Goal: Task Accomplishment & Management: Use online tool/utility

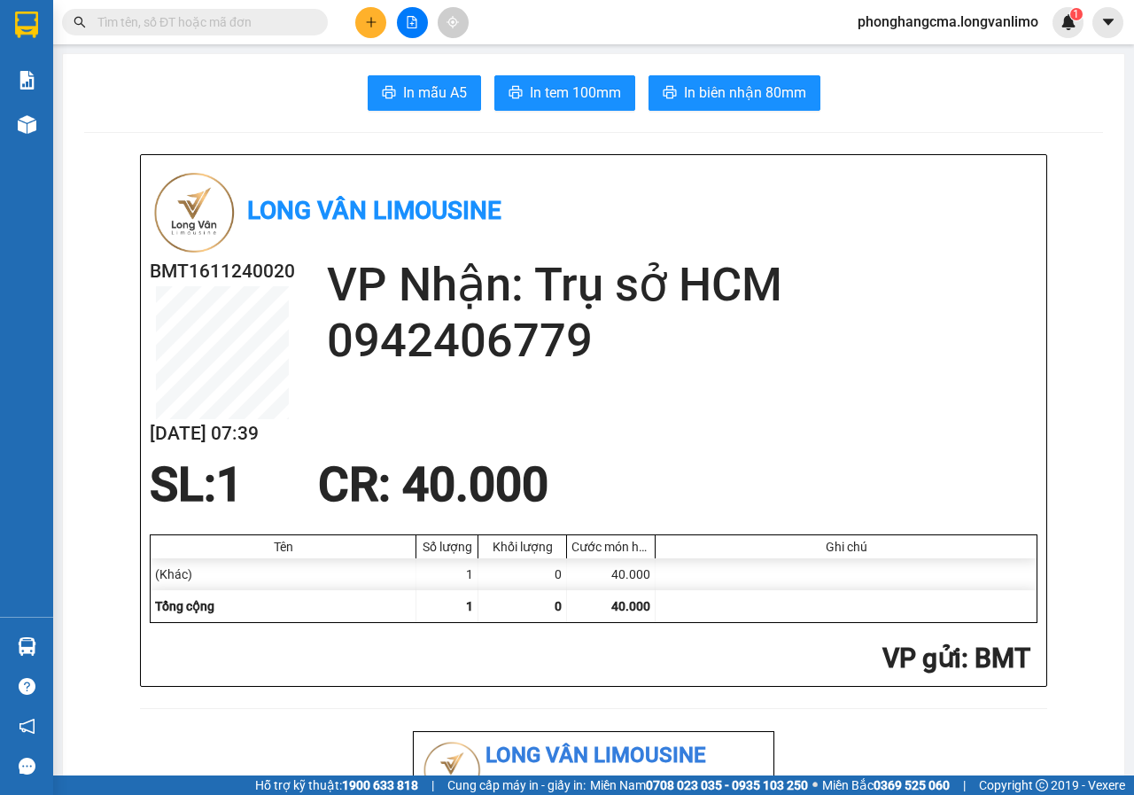
click at [416, 27] on icon "file-add" at bounding box center [412, 22] width 10 height 12
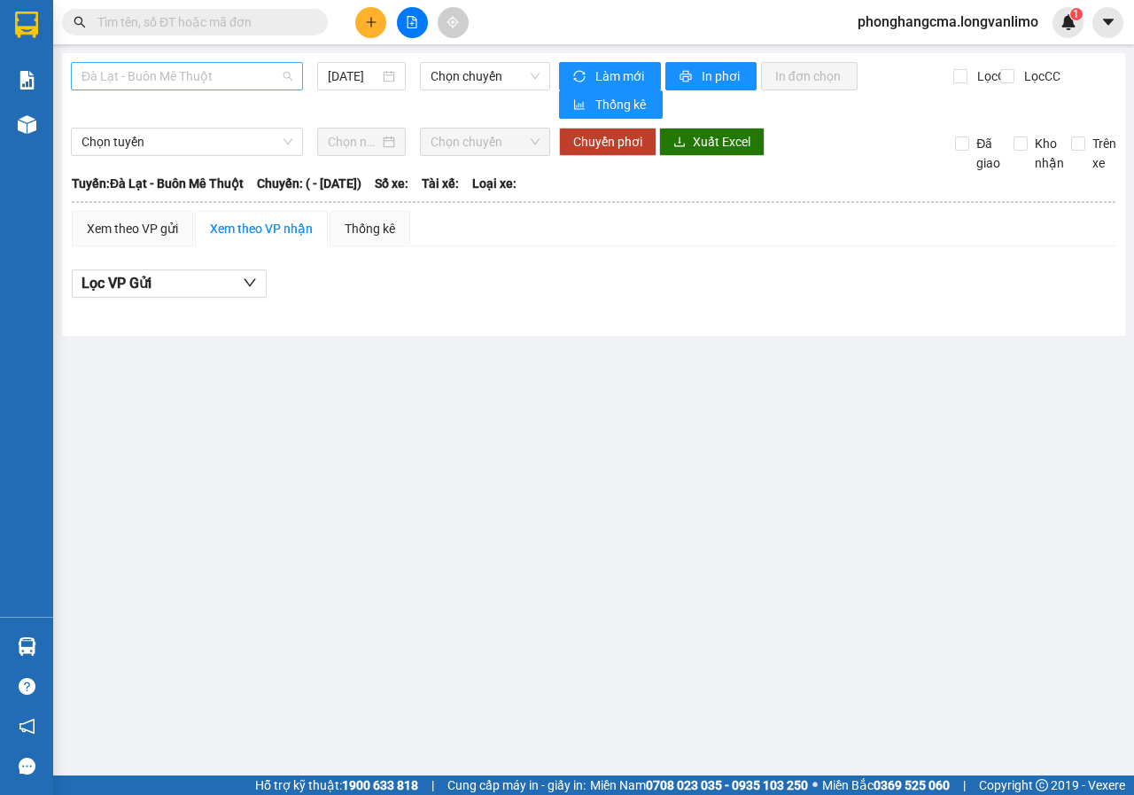
click at [232, 78] on span "Đà Lạt - Buôn Mê Thuột" at bounding box center [186, 76] width 211 height 27
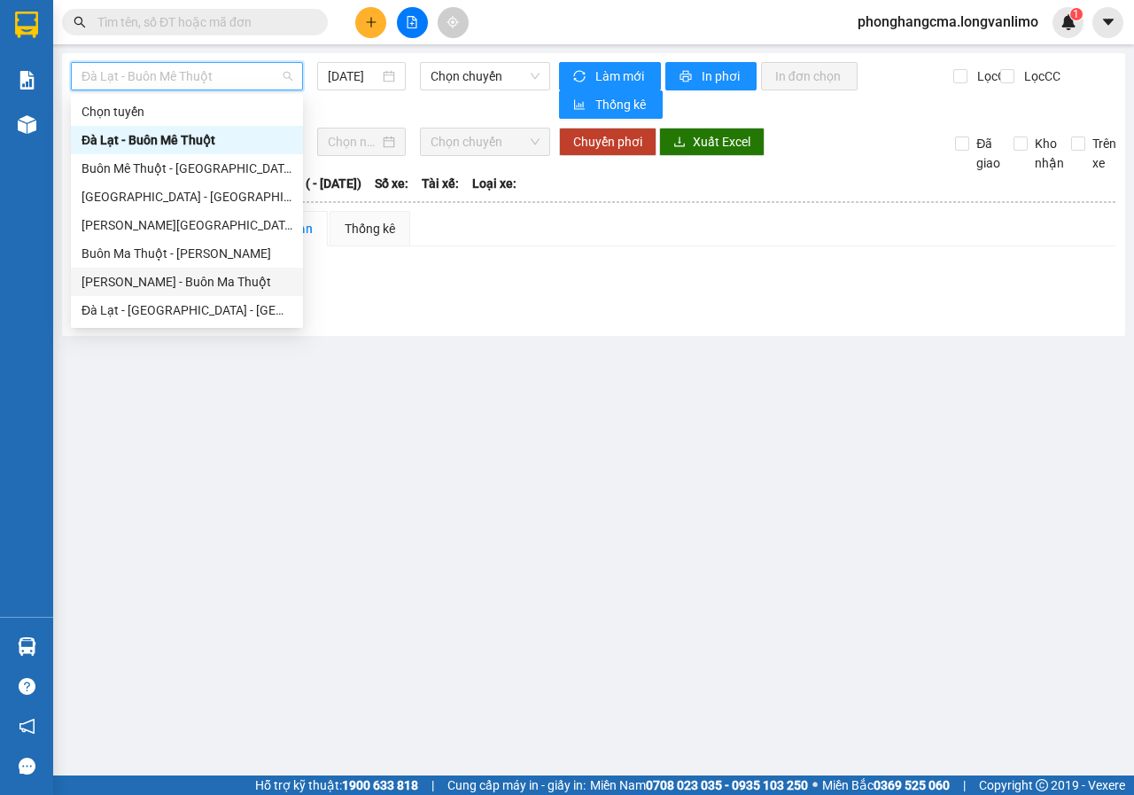
click at [160, 284] on div "[PERSON_NAME] - Buôn Ma Thuột" at bounding box center [186, 281] width 211 height 19
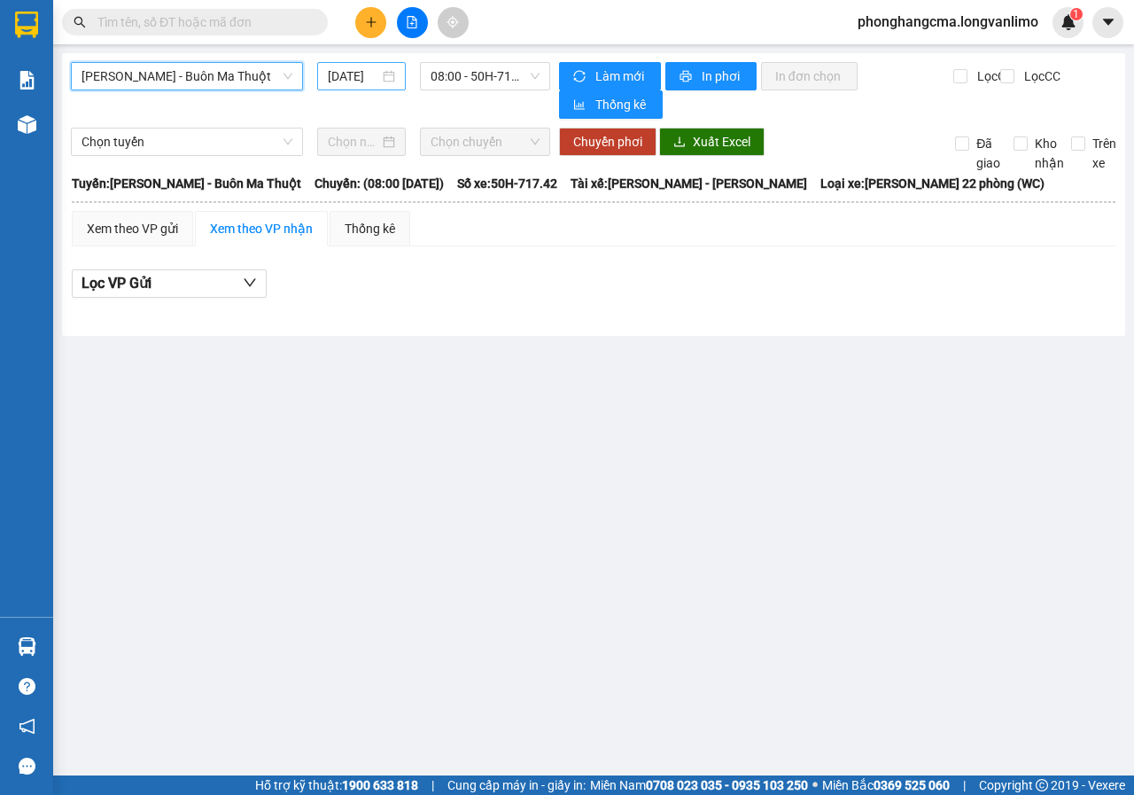
drag, startPoint x: 385, startPoint y: 70, endPoint x: 385, endPoint y: 80, distance: 9.7
click at [386, 70] on div "[DATE]" at bounding box center [361, 75] width 67 height 19
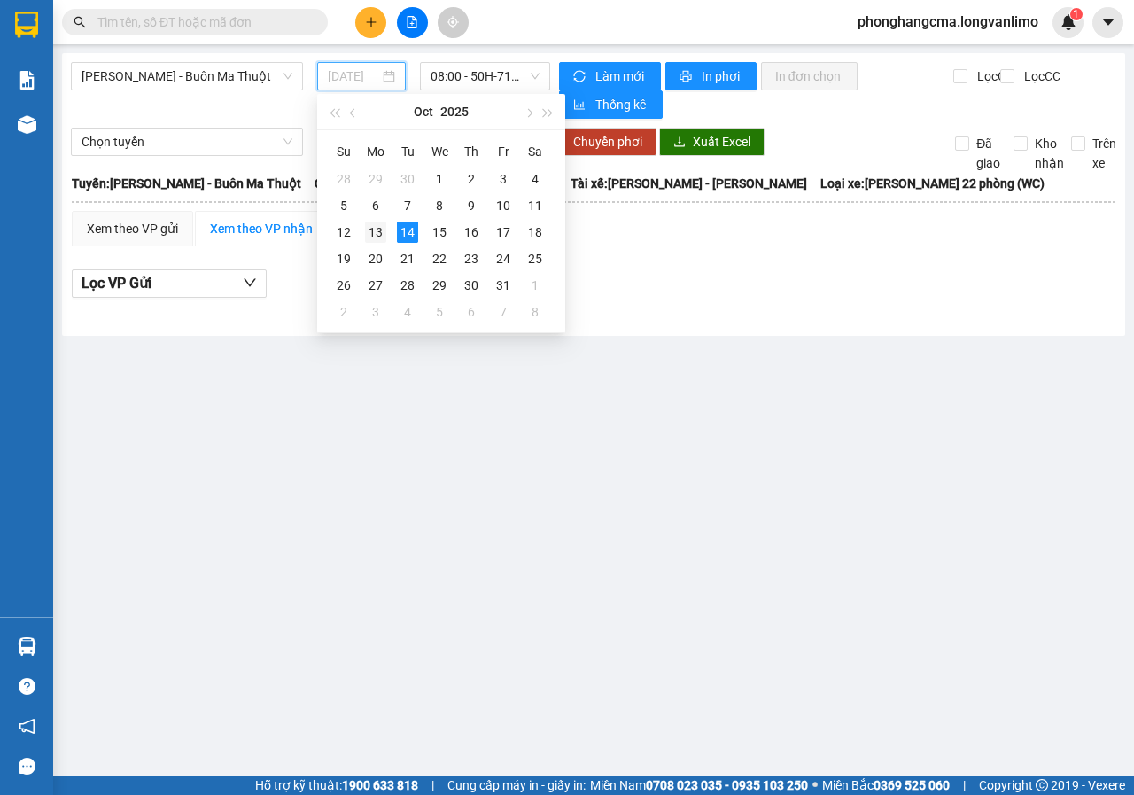
click at [372, 232] on div "13" at bounding box center [375, 231] width 21 height 21
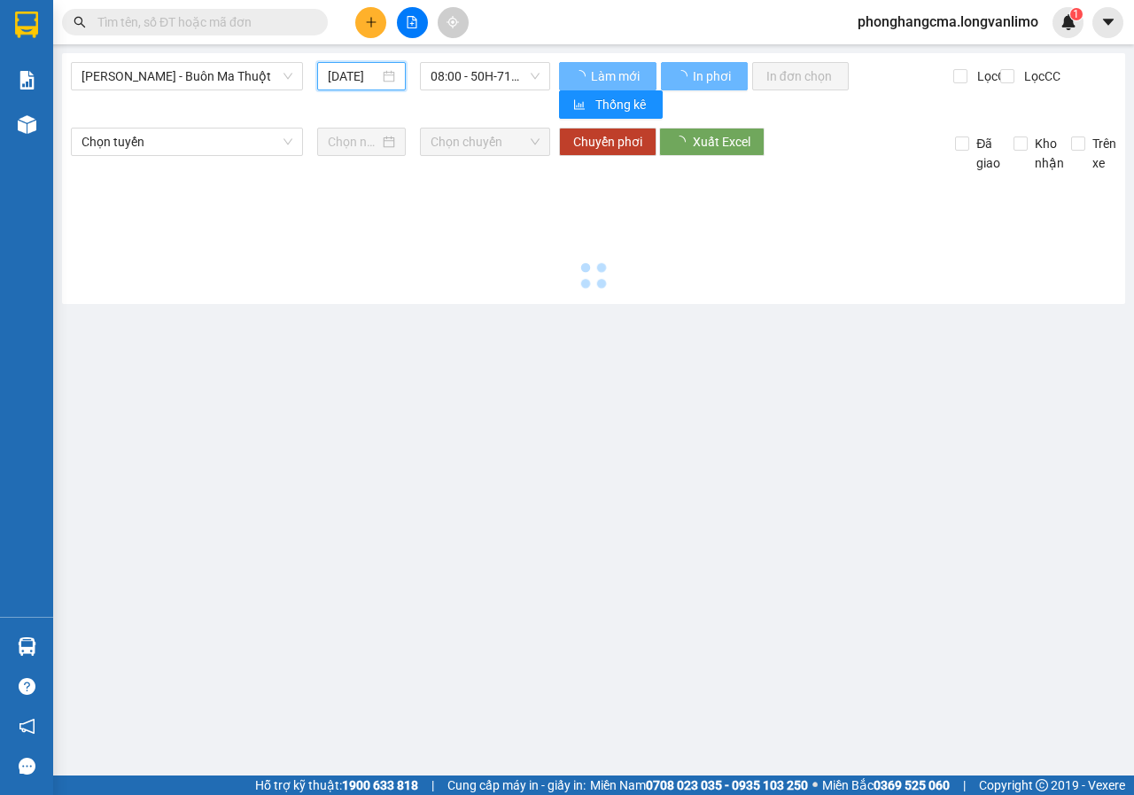
type input "[DATE]"
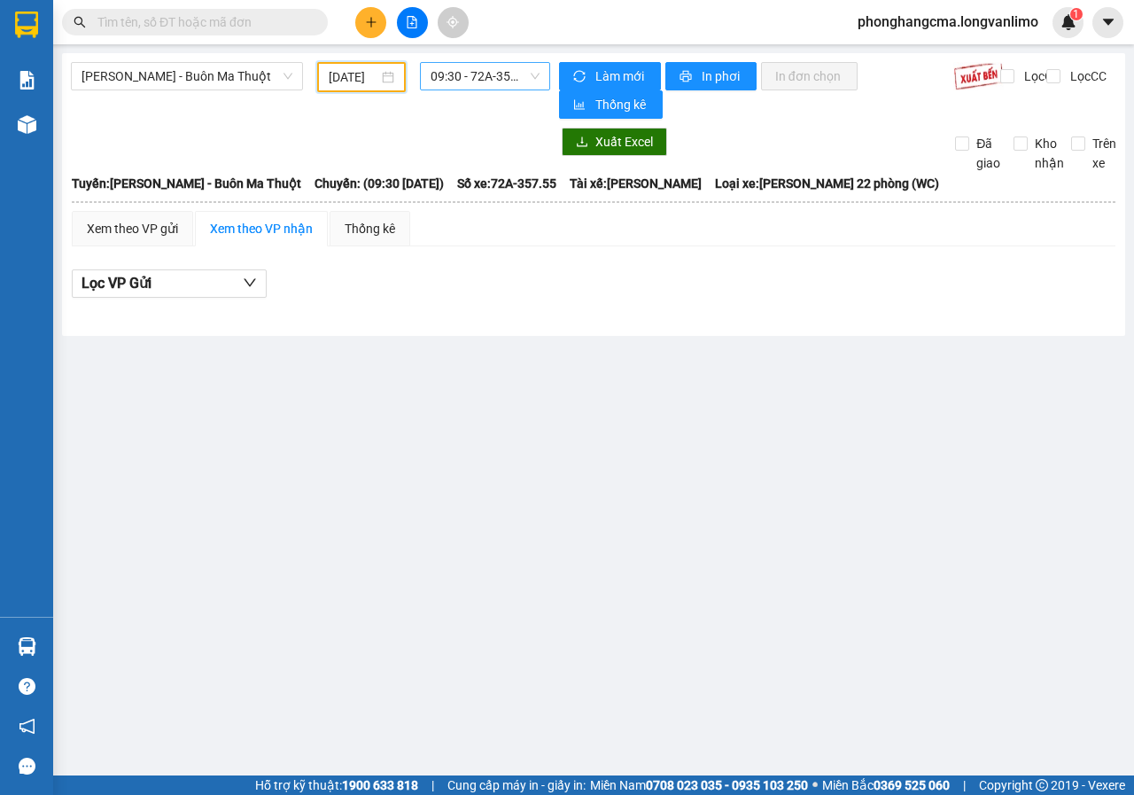
click at [486, 82] on span "09:30 - 72A-357.55" at bounding box center [484, 76] width 108 height 27
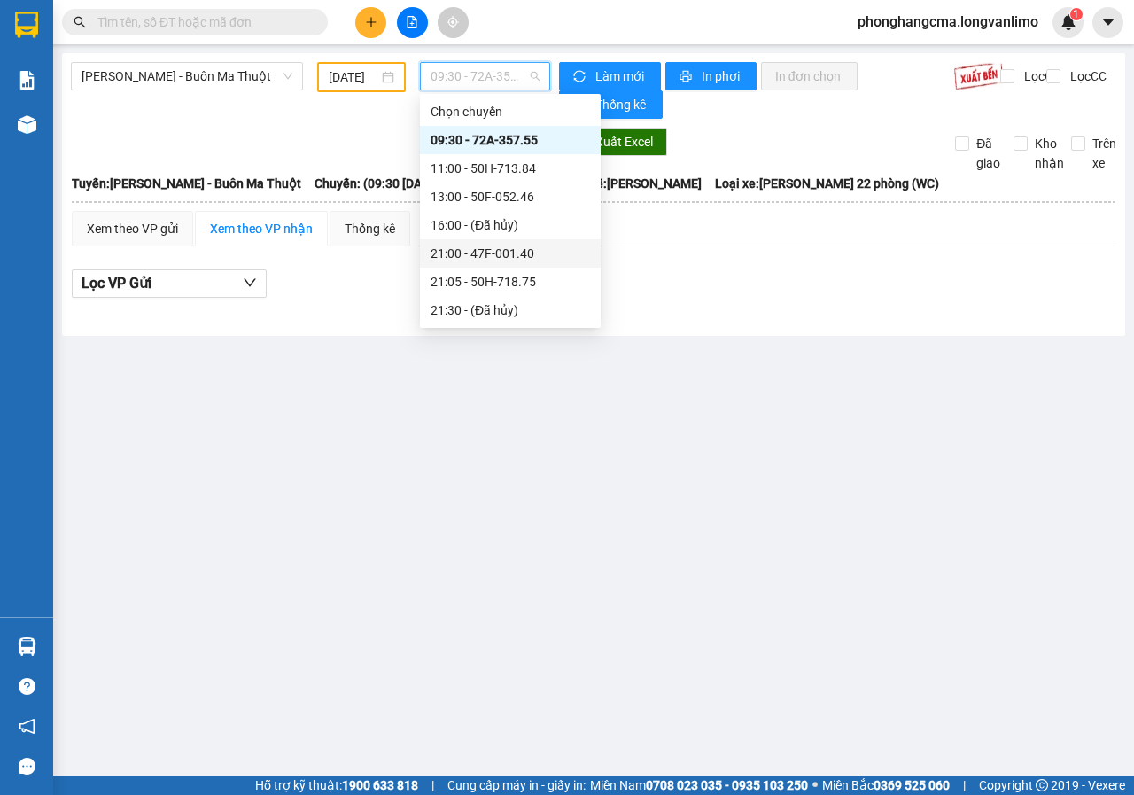
click at [493, 257] on div "21:00 - 47F-001.40" at bounding box center [509, 253] width 159 height 19
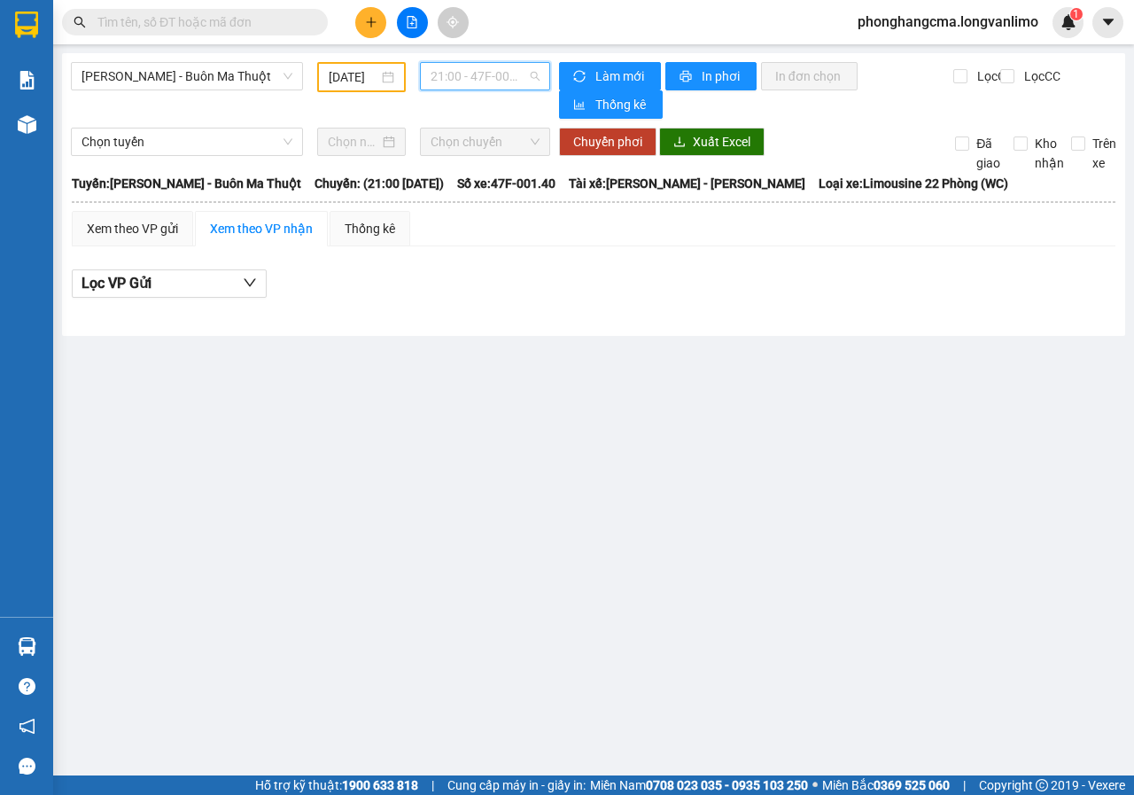
click at [522, 69] on span "21:00 - 47F-001.40" at bounding box center [484, 76] width 108 height 27
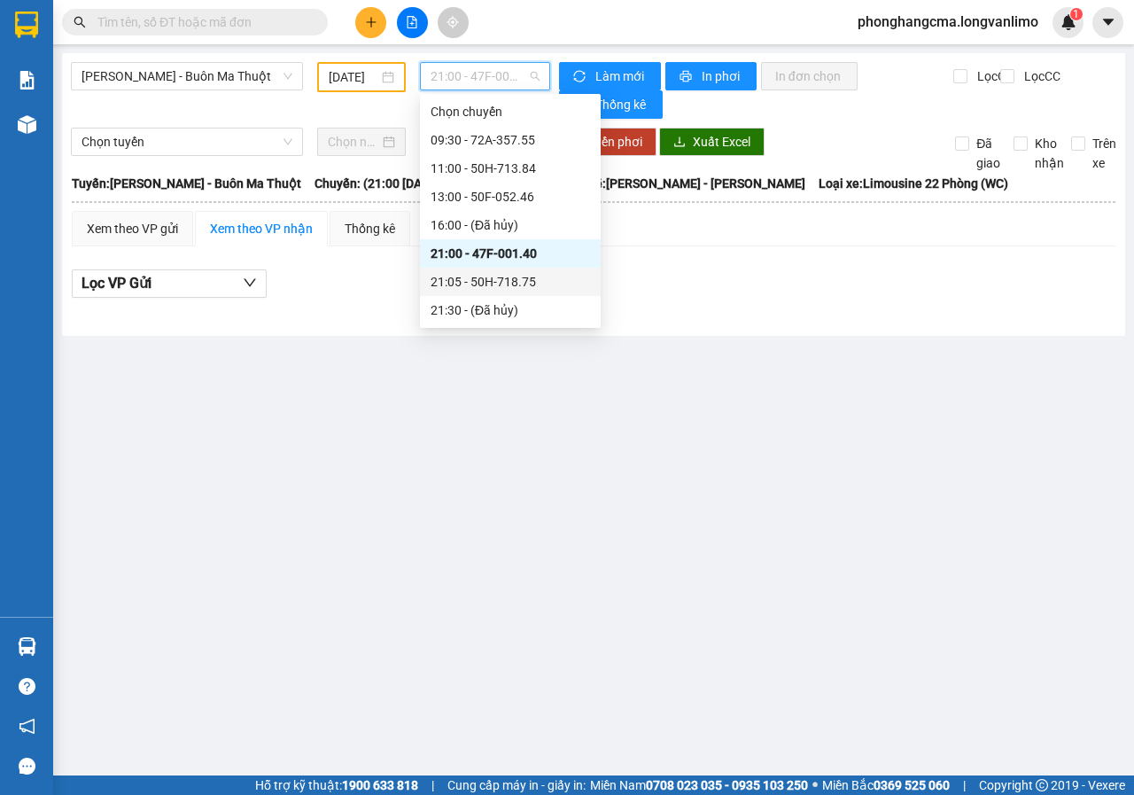
click at [480, 284] on div "21:05 - 50H-718.75" at bounding box center [509, 281] width 159 height 19
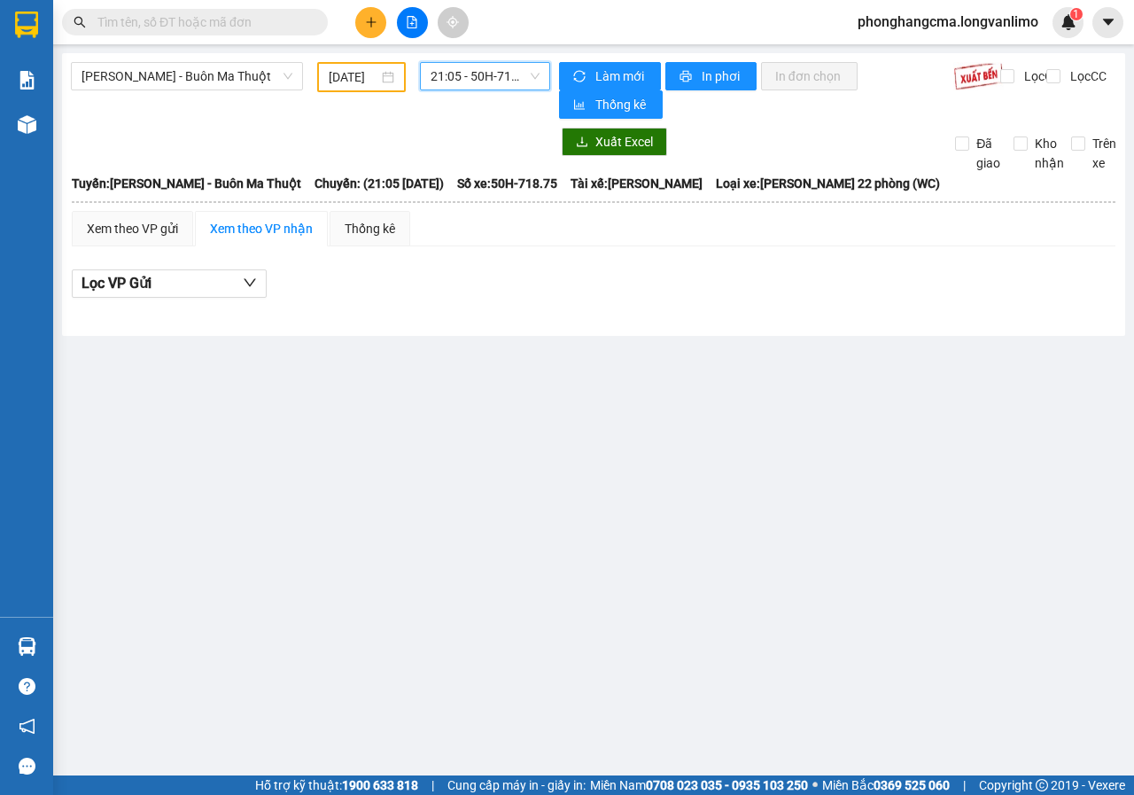
click at [509, 81] on span "21:05 - 50H-718.75" at bounding box center [484, 76] width 108 height 27
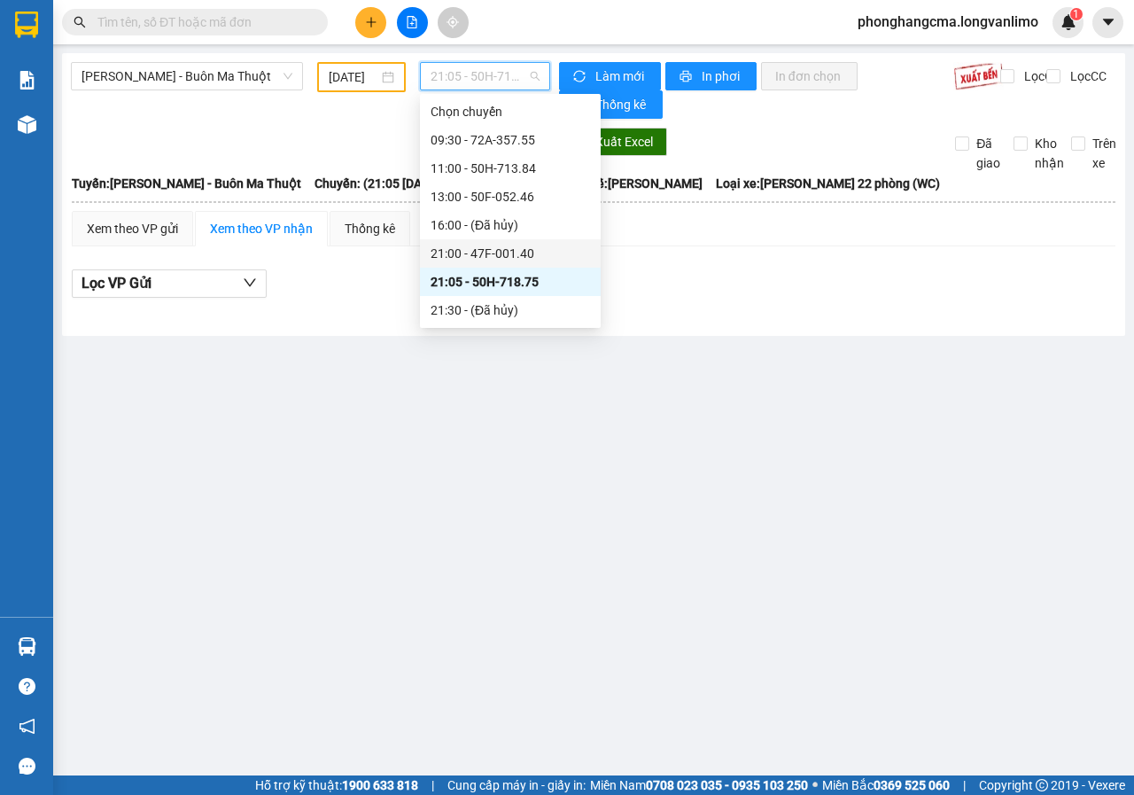
scroll to position [89, 0]
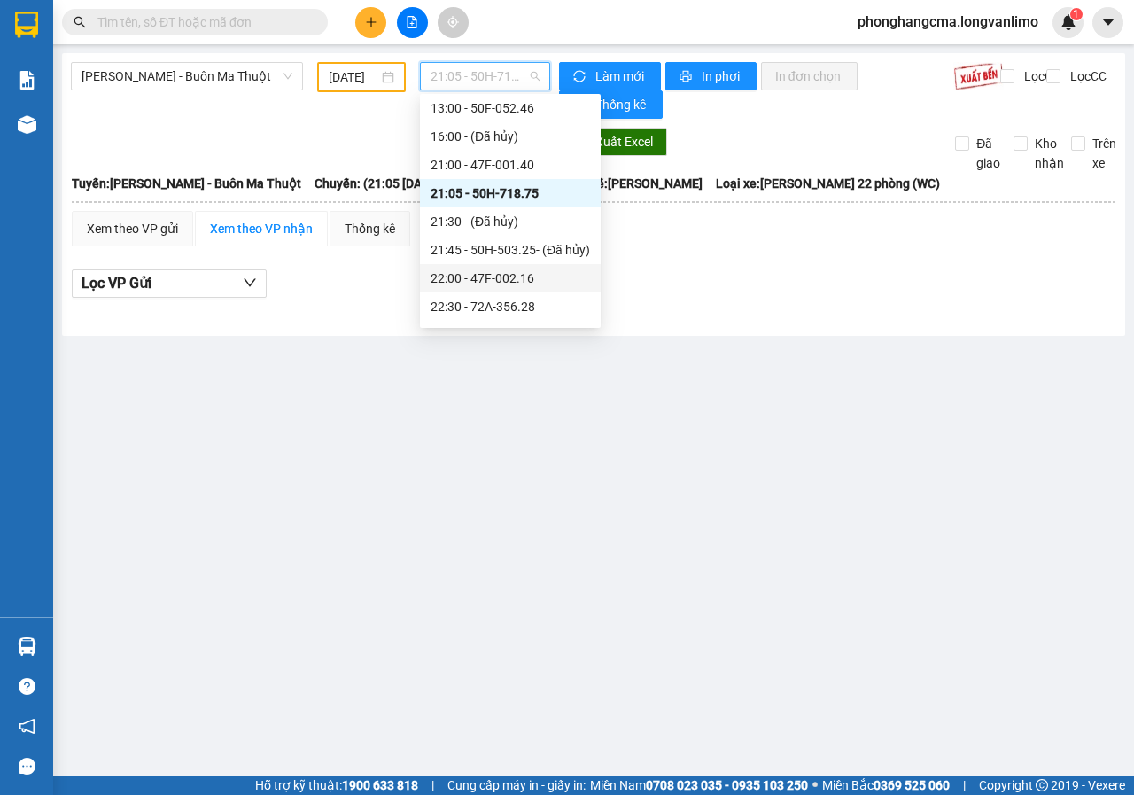
click at [492, 278] on div "22:00 - 47F-002.16" at bounding box center [509, 277] width 159 height 19
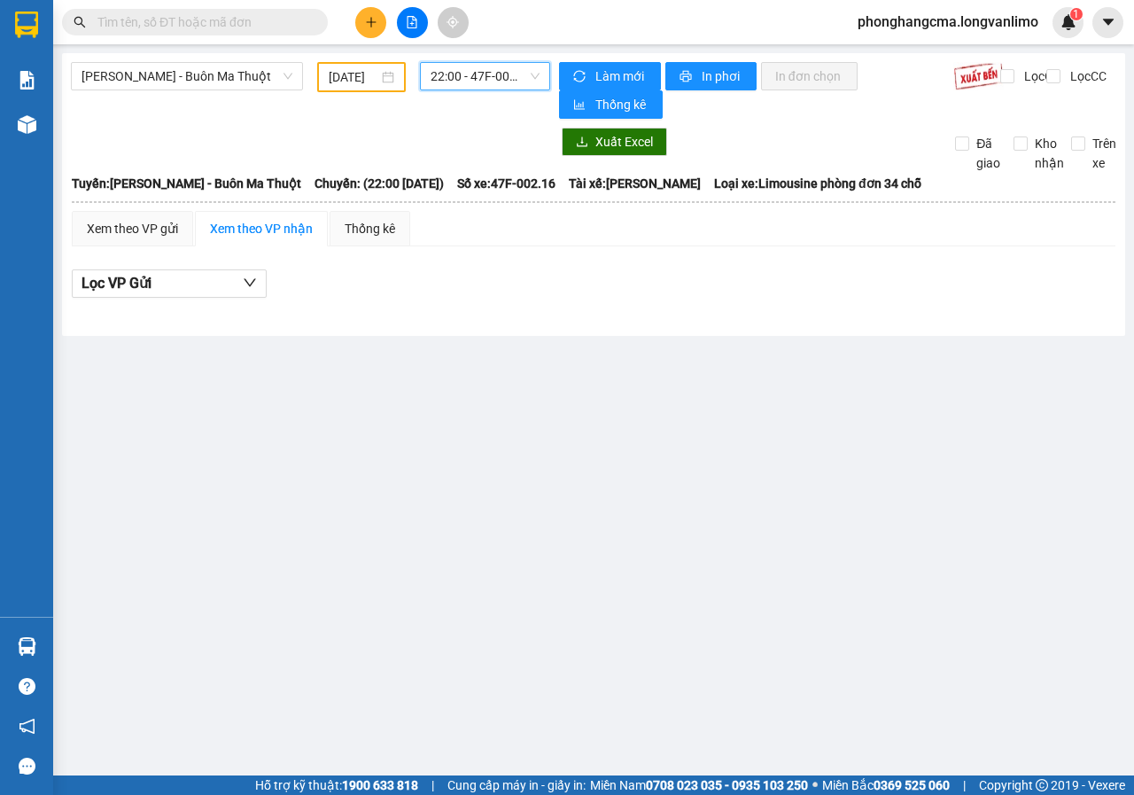
click at [497, 74] on span "22:00 - 47F-002.16" at bounding box center [484, 76] width 108 height 27
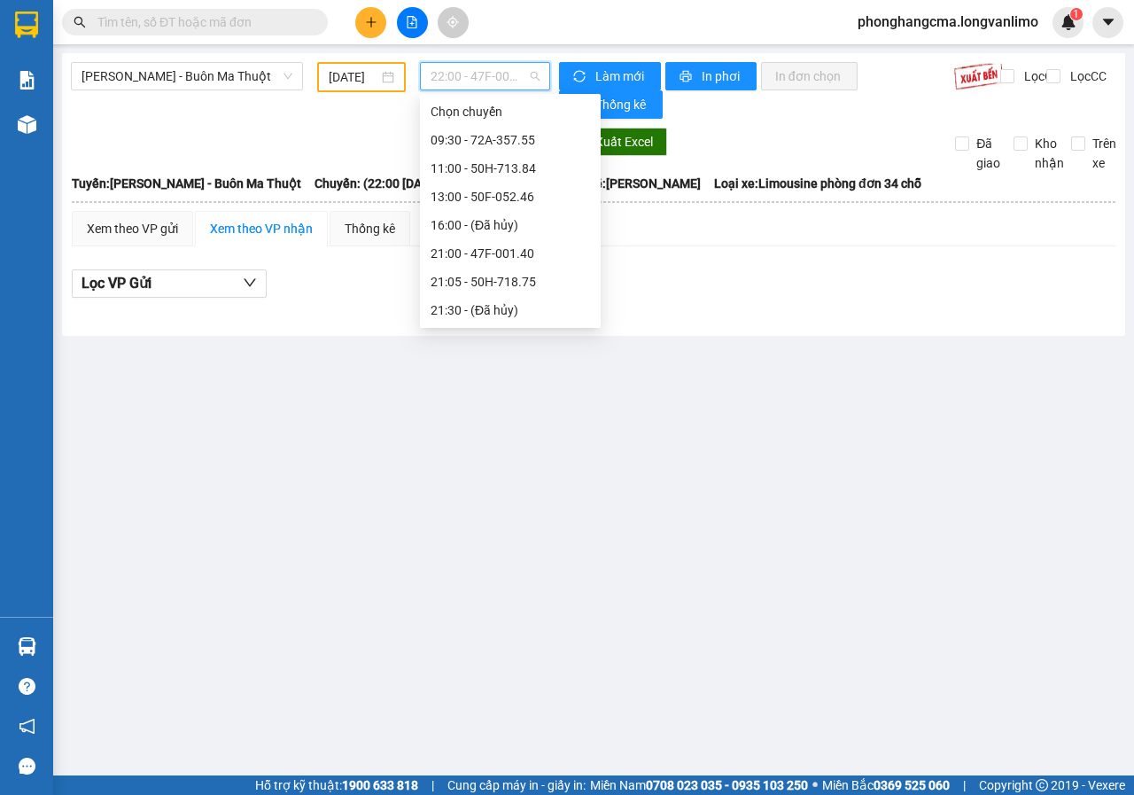
scroll to position [142, 0]
click at [488, 253] on div "22:30 - 72A-356.28" at bounding box center [509, 253] width 159 height 19
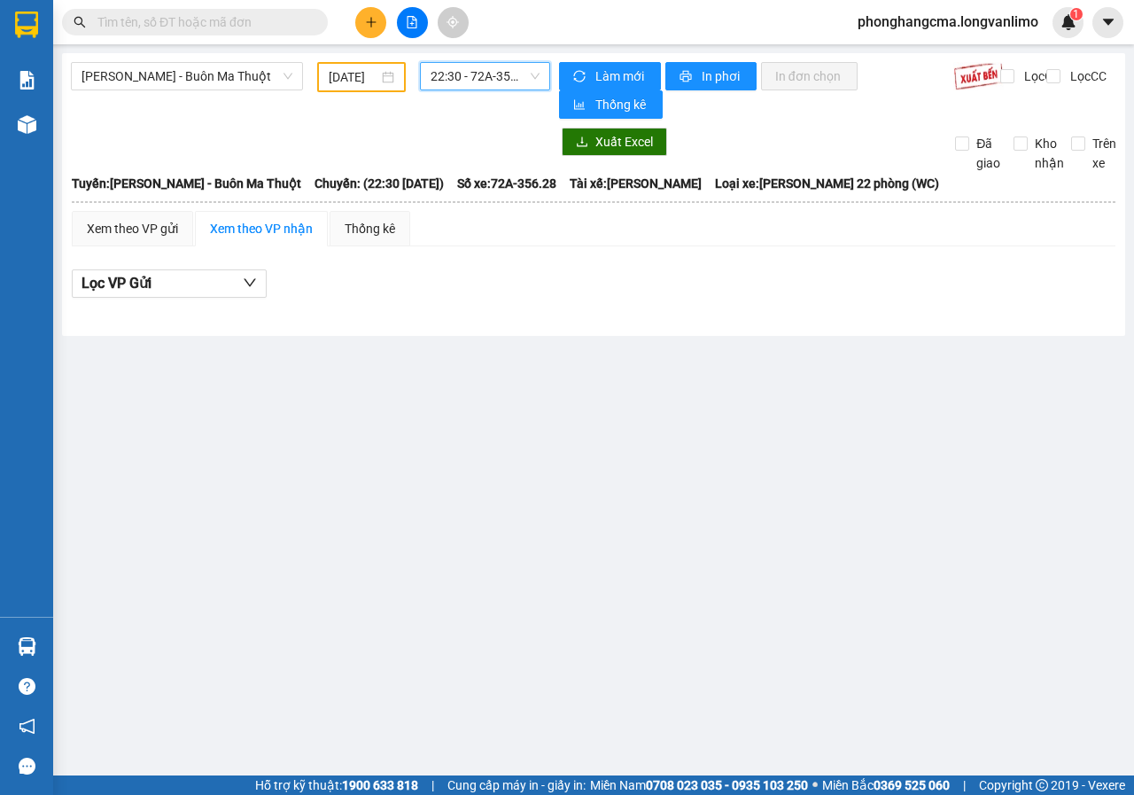
click at [504, 89] on div "22:30 - 72A-356.28" at bounding box center [484, 76] width 129 height 28
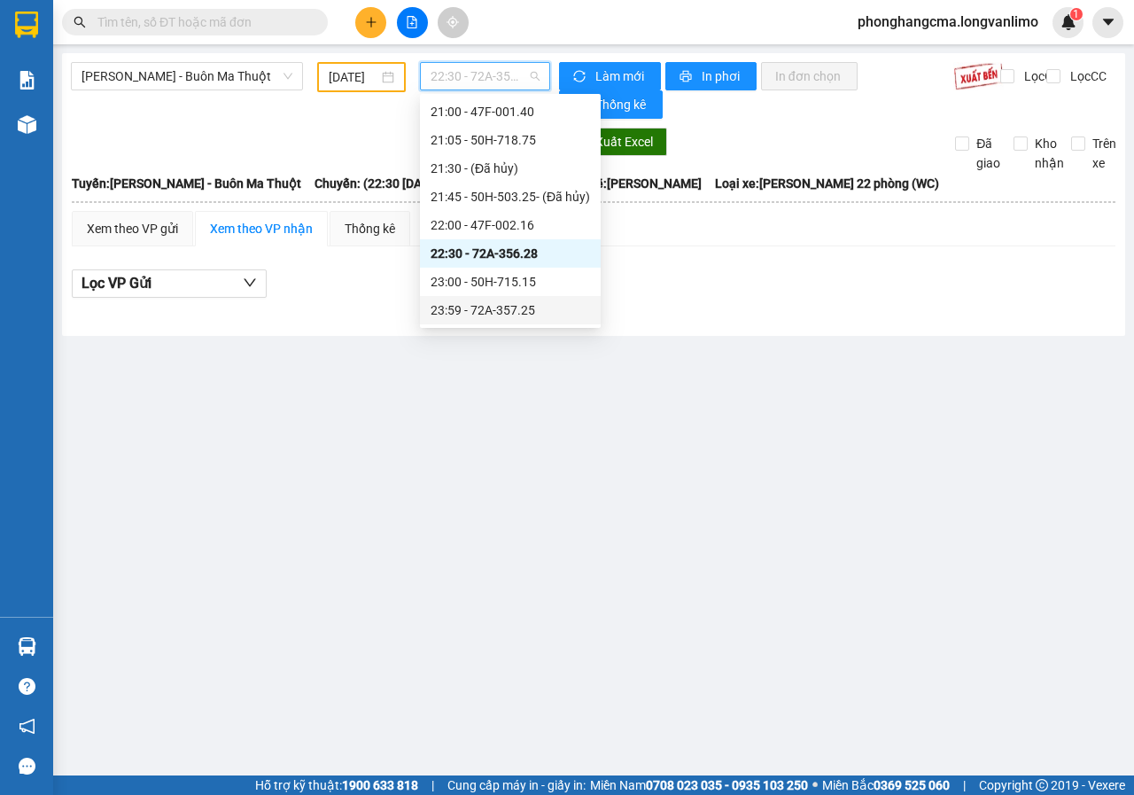
click at [486, 294] on div "23:00 - 50H-715.15" at bounding box center [510, 281] width 181 height 28
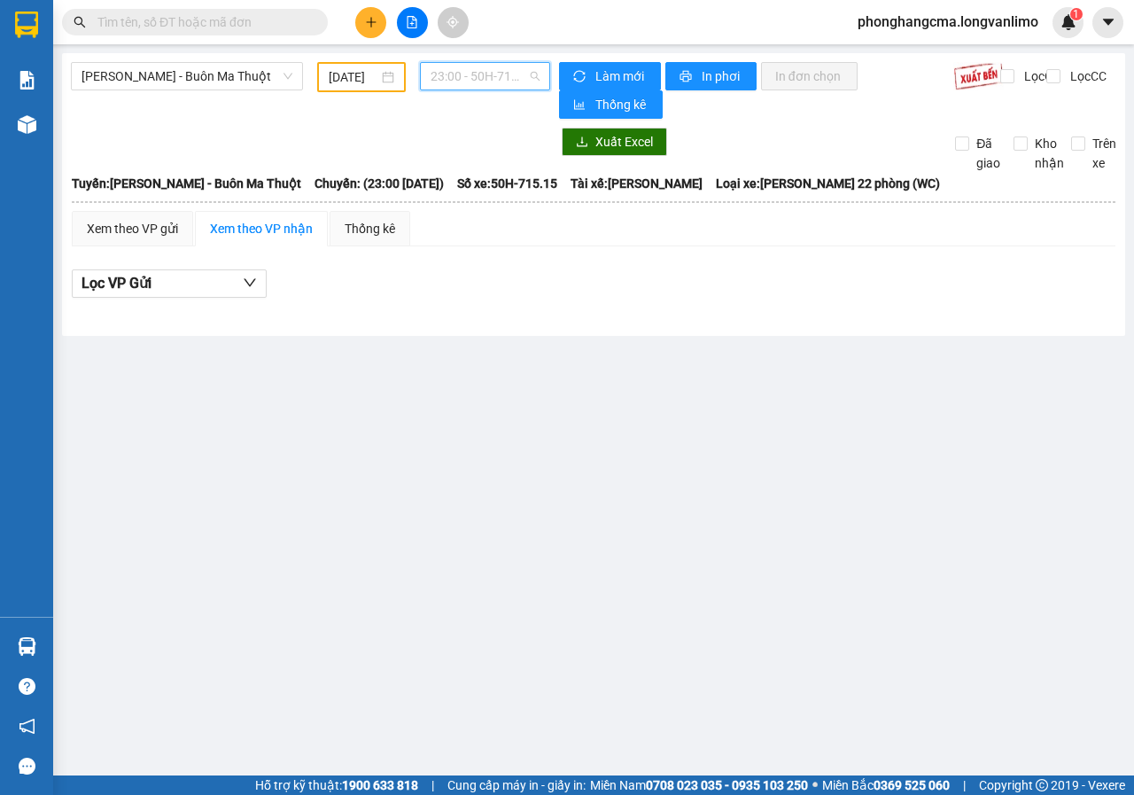
click at [502, 81] on span "23:00 - 50H-715.15" at bounding box center [484, 76] width 108 height 27
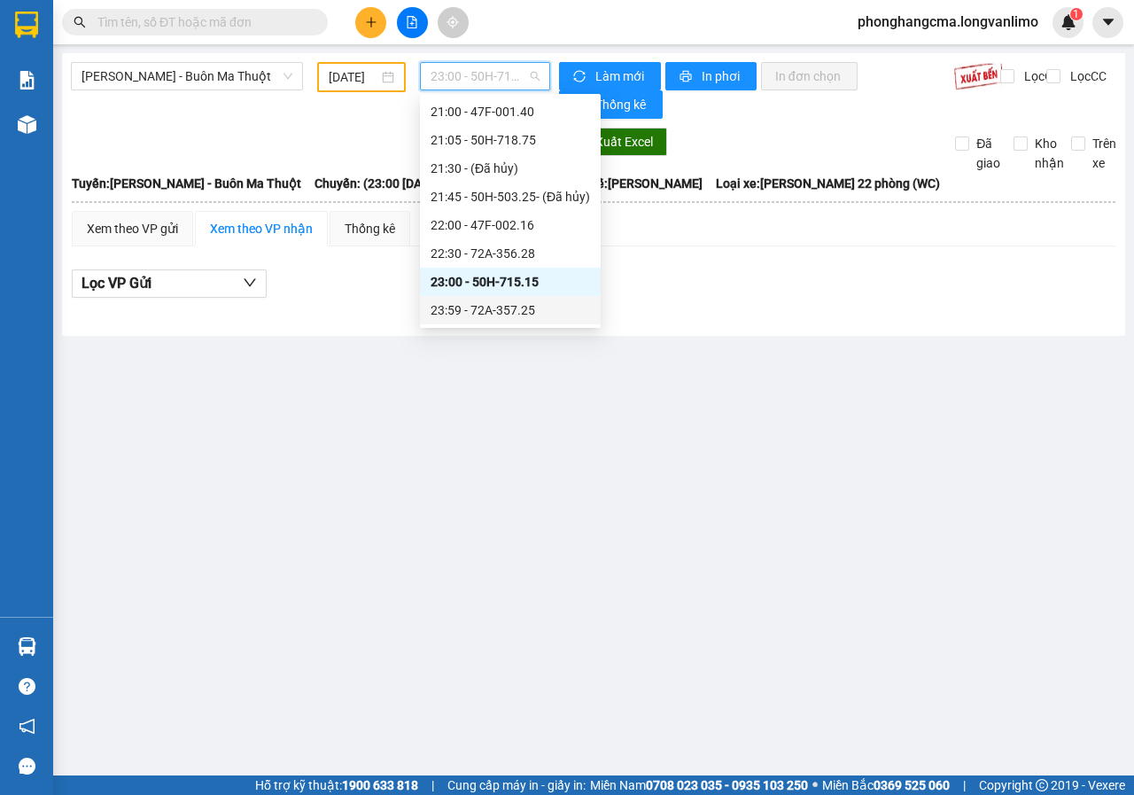
click at [481, 310] on div "23:59 - 72A-357.25" at bounding box center [509, 309] width 159 height 19
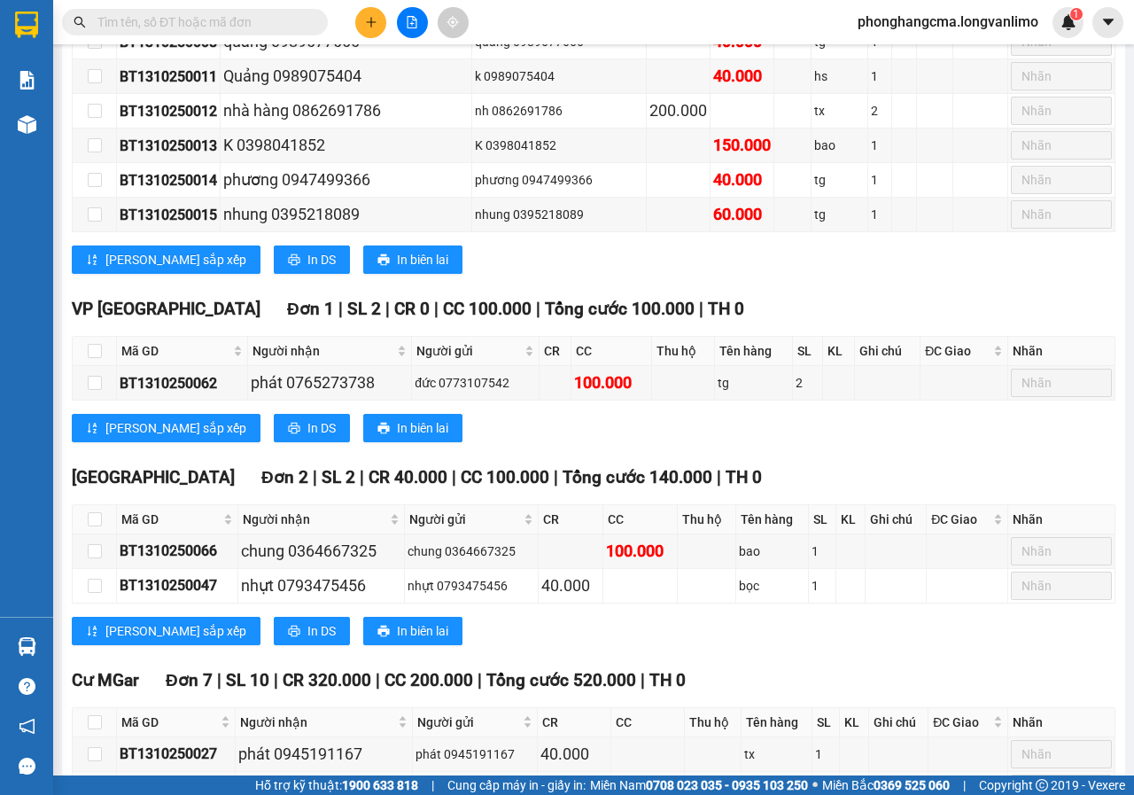
scroll to position [2911, 0]
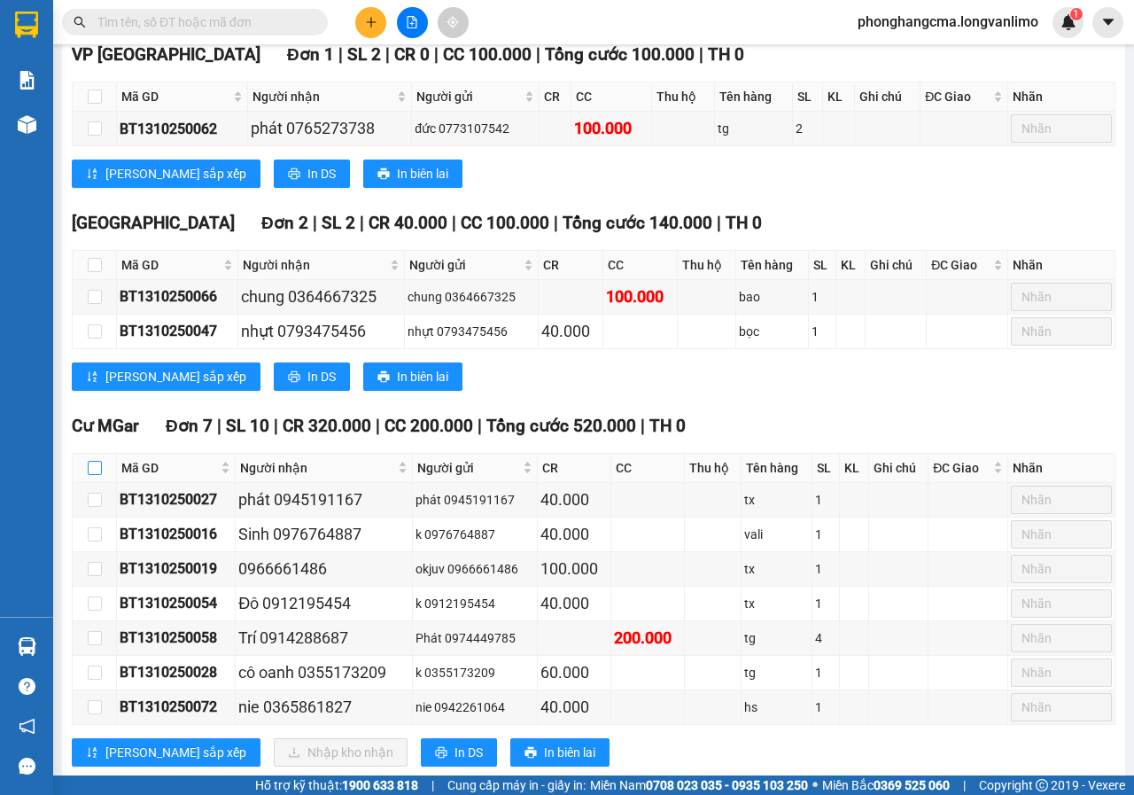
click at [98, 461] on input "checkbox" at bounding box center [95, 468] width 14 height 14
checkbox input "true"
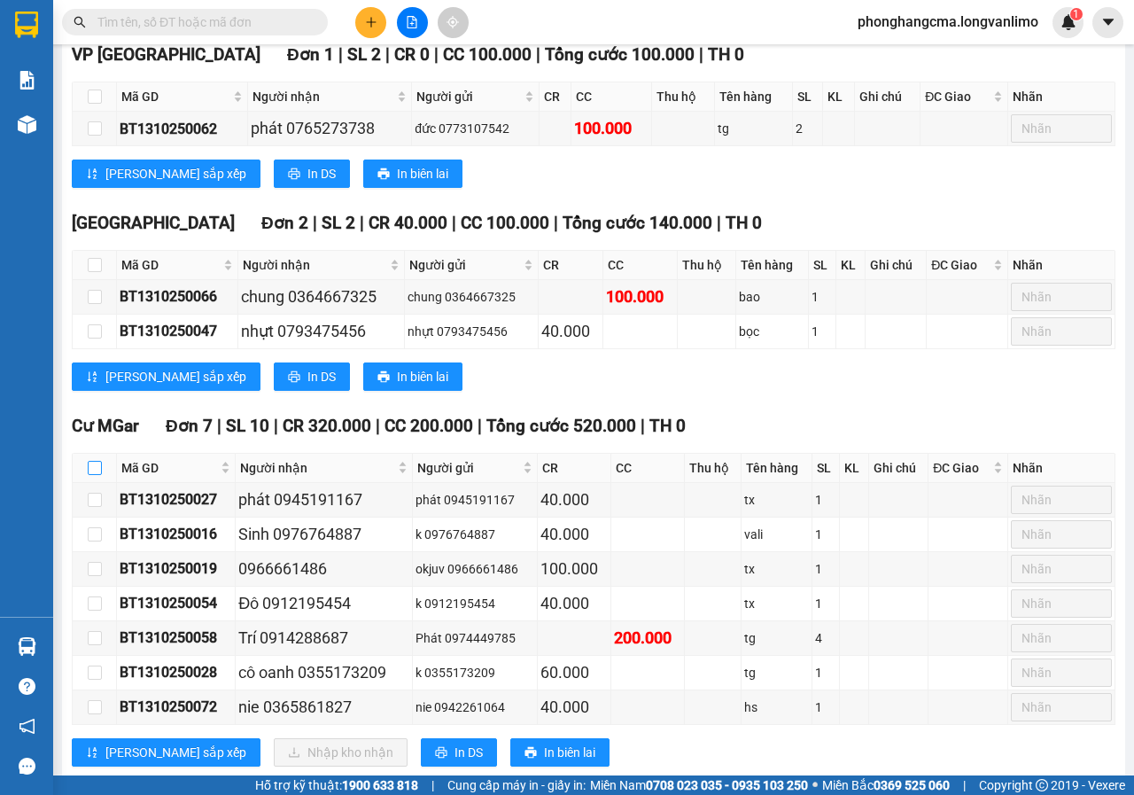
checkbox input "true"
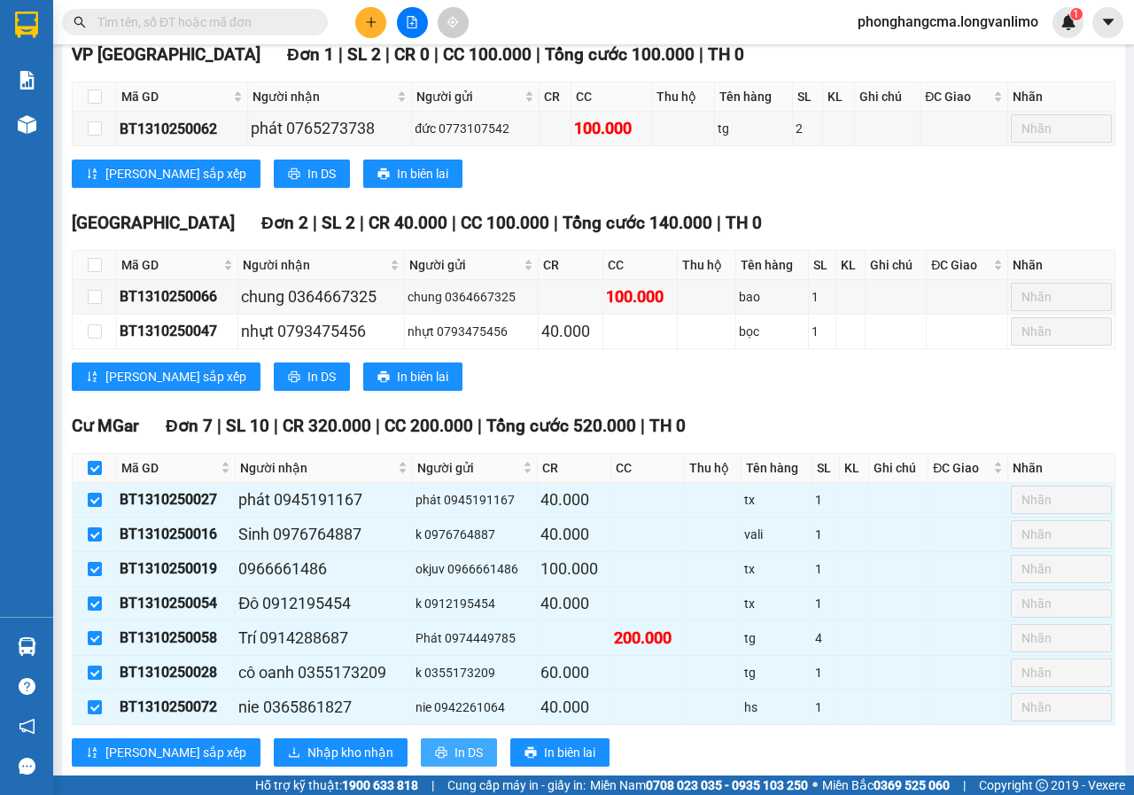
click at [421, 738] on button "In DS" at bounding box center [459, 752] width 76 height 28
drag, startPoint x: 105, startPoint y: 779, endPoint x: 0, endPoint y: 764, distance: 106.4
click at [105, 779] on div "Hỗ trợ kỹ thuật: 1900 633 818 | Cung cấp máy in - giấy in: [GEOGRAPHIC_DATA] 07…" at bounding box center [562, 784] width 1125 height 19
